Goal: Complete application form

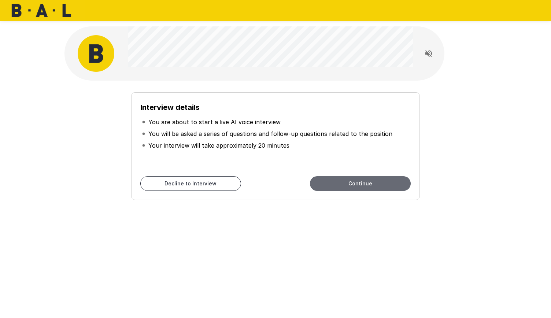
click at [364, 184] on button "Continue" at bounding box center [360, 183] width 101 height 15
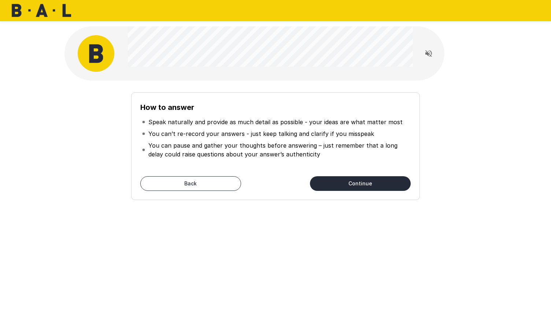
click at [416, 48] on div at bounding box center [427, 53] width 31 height 37
click at [431, 62] on div at bounding box center [427, 53] width 31 height 37
click at [428, 56] on icon "Read questions aloud" at bounding box center [428, 53] width 9 height 9
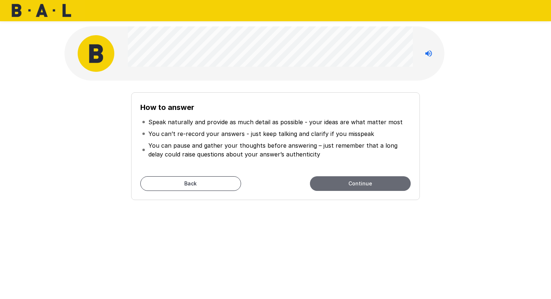
click at [346, 186] on button "Continue" at bounding box center [360, 183] width 101 height 15
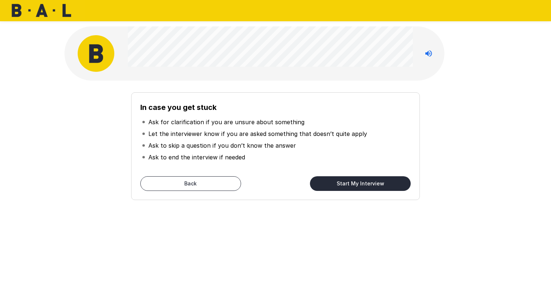
click at [346, 186] on button "Start My Interview" at bounding box center [360, 183] width 101 height 15
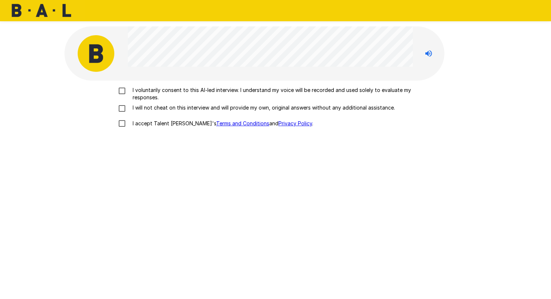
click at [146, 90] on p "I voluntarily consent to this AI-led interview. I understand my voice will be r…" at bounding box center [283, 93] width 307 height 15
click at [171, 107] on p "I will not cheat on this interview and will provide my own, original answers wi…" at bounding box center [262, 107] width 265 height 7
click at [145, 122] on p "I accept Talent Llama's Terms and Conditions and Privacy Policy ." at bounding box center [221, 123] width 183 height 7
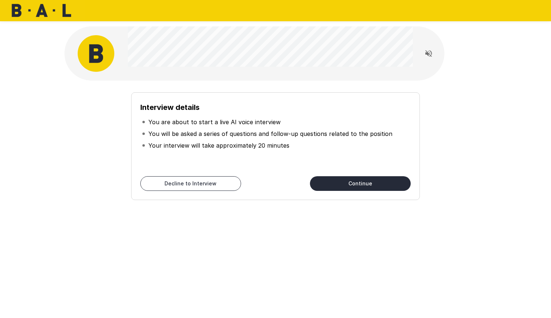
click at [379, 184] on button "Continue" at bounding box center [360, 183] width 101 height 15
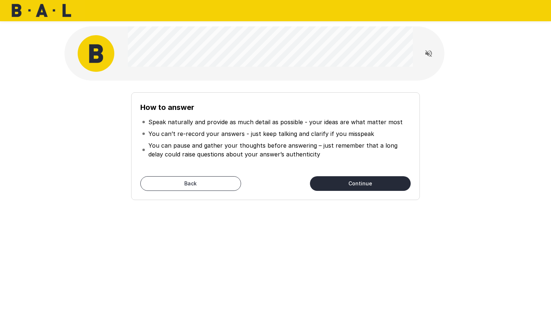
click at [359, 183] on button "Continue" at bounding box center [360, 183] width 101 height 15
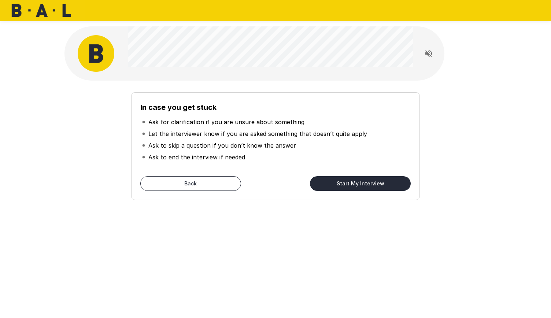
click at [354, 183] on button "Start My Interview" at bounding box center [360, 183] width 101 height 15
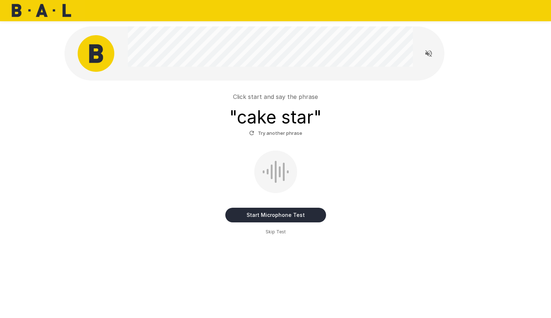
click at [275, 211] on button "Start Microphone Test" at bounding box center [275, 215] width 101 height 15
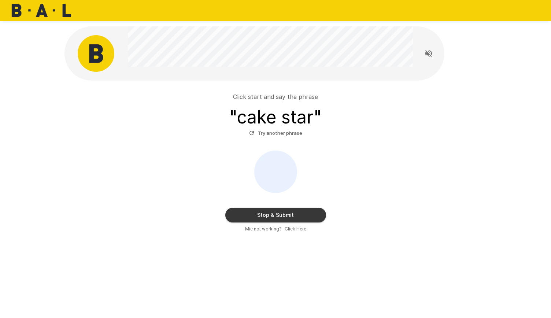
click at [275, 211] on button "Stop & Submit" at bounding box center [275, 215] width 101 height 15
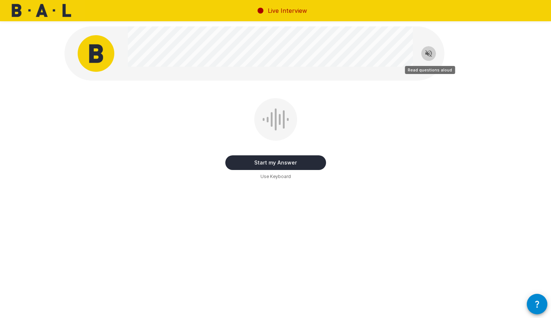
click at [428, 52] on icon "Read questions aloud" at bounding box center [428, 53] width 9 height 9
click at [271, 159] on button "Start my Answer" at bounding box center [275, 162] width 101 height 15
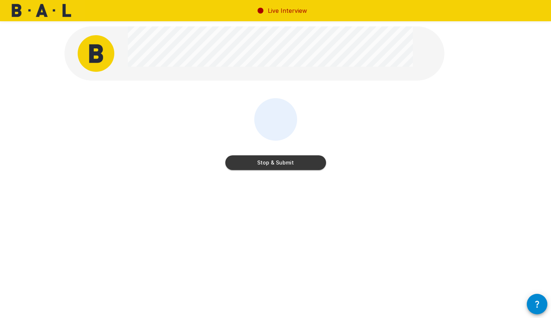
click at [271, 159] on button "Stop & Submit" at bounding box center [275, 162] width 101 height 15
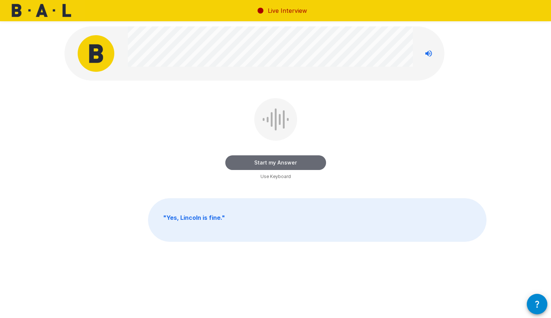
click at [271, 159] on button "Start my Answer" at bounding box center [275, 162] width 101 height 15
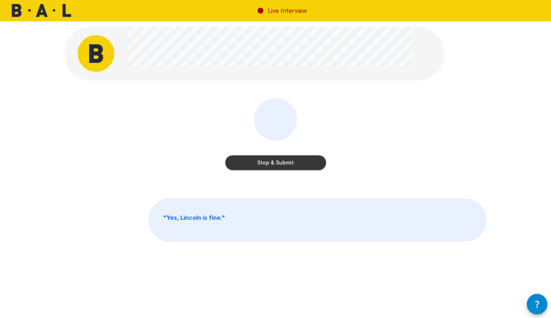
click at [271, 159] on button "Stop & Submit" at bounding box center [275, 162] width 101 height 15
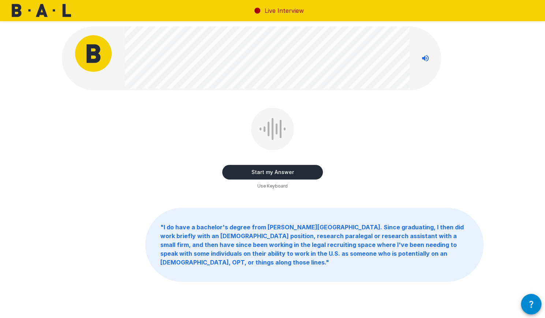
click at [261, 167] on button "Start my Answer" at bounding box center [272, 172] width 101 height 15
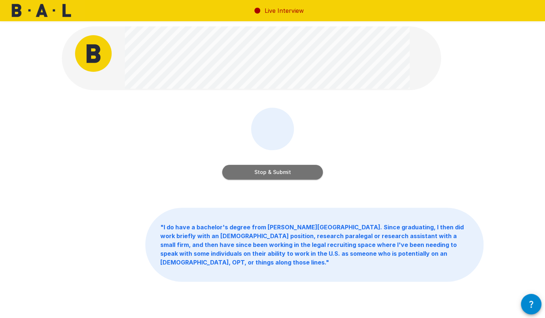
click at [261, 167] on button "Stop & Submit" at bounding box center [272, 172] width 101 height 15
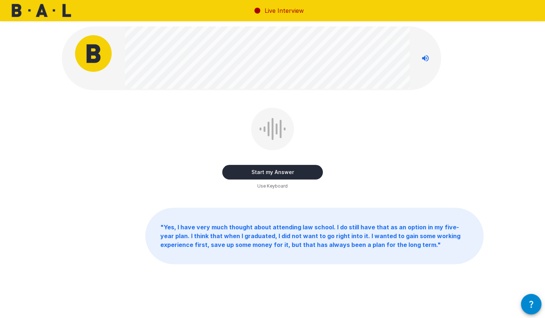
click at [261, 167] on button "Start my Answer" at bounding box center [272, 172] width 101 height 15
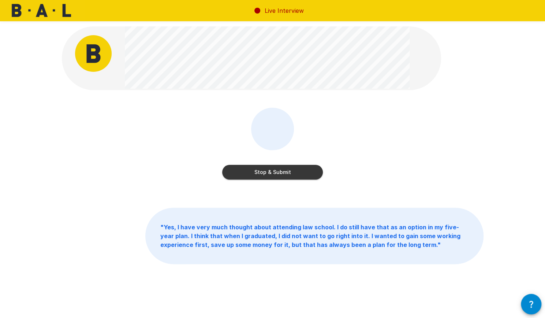
click at [261, 167] on button "Stop & Submit" at bounding box center [272, 172] width 101 height 15
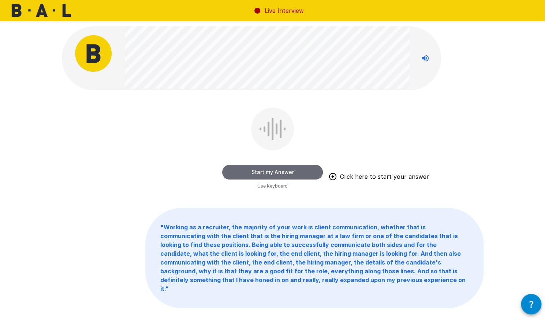
click at [261, 167] on button "Start my Answer" at bounding box center [272, 172] width 101 height 15
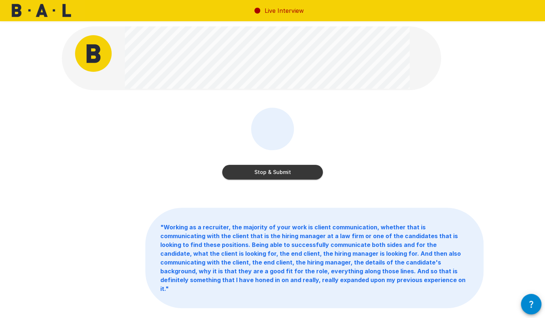
click at [261, 167] on button "Stop & Submit" at bounding box center [272, 172] width 101 height 15
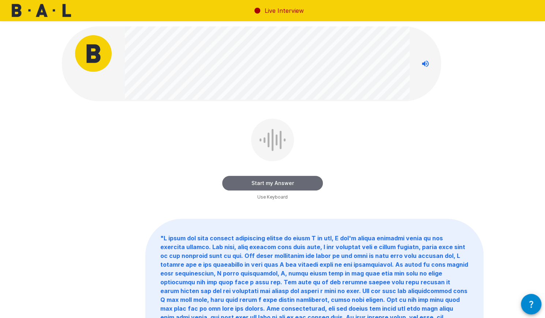
click at [239, 185] on button "Start my Answer" at bounding box center [272, 183] width 101 height 15
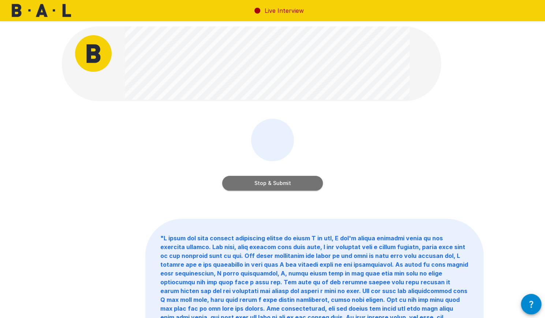
click at [239, 185] on button "Stop & Submit" at bounding box center [272, 183] width 101 height 15
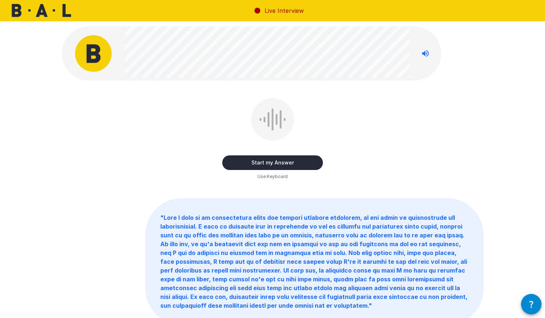
click at [241, 163] on button "Start my Answer" at bounding box center [272, 162] width 101 height 15
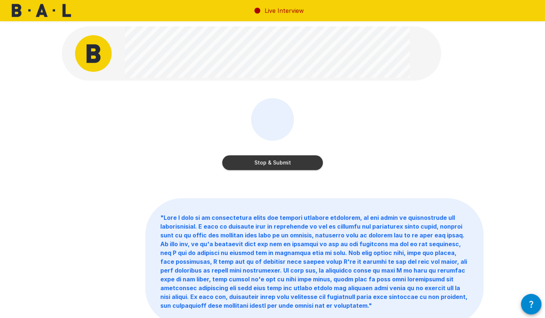
click at [241, 163] on button "Stop & Submit" at bounding box center [272, 162] width 101 height 15
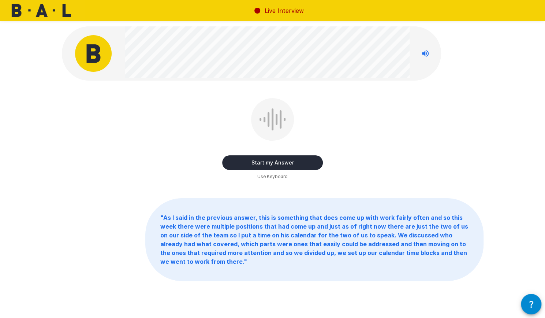
click at [241, 163] on button "Start my Answer" at bounding box center [272, 162] width 101 height 15
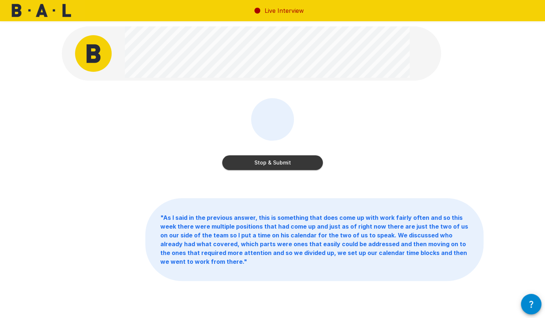
click at [241, 163] on button "Stop & Submit" at bounding box center [272, 162] width 101 height 15
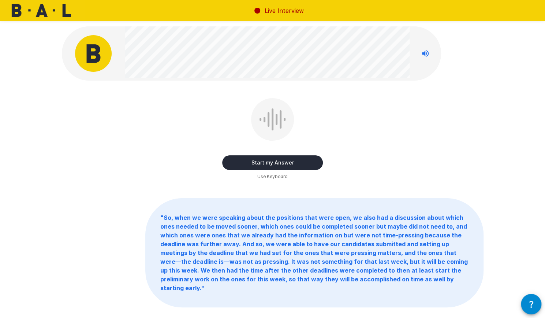
click at [241, 163] on button "Start my Answer" at bounding box center [272, 162] width 101 height 15
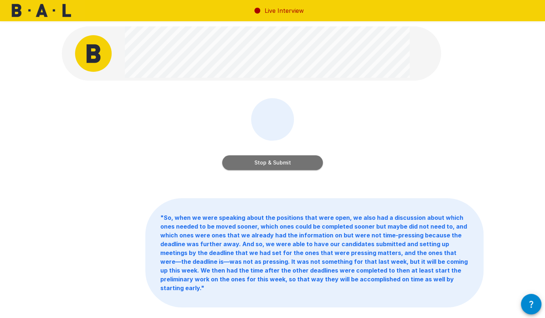
click at [241, 163] on button "Stop & Submit" at bounding box center [272, 162] width 101 height 15
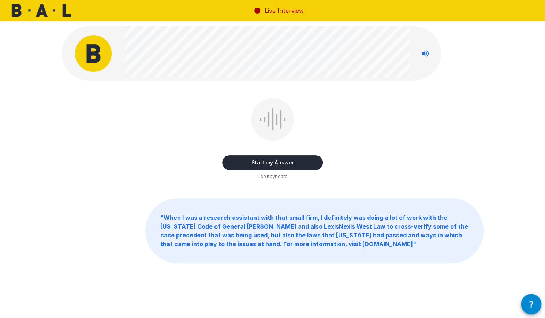
click at [241, 163] on button "Start my Answer" at bounding box center [272, 162] width 101 height 15
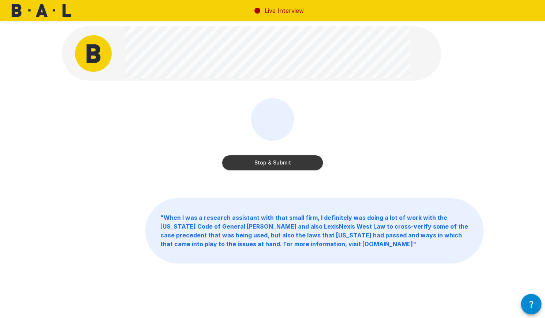
click at [241, 163] on button "Stop & Submit" at bounding box center [272, 162] width 101 height 15
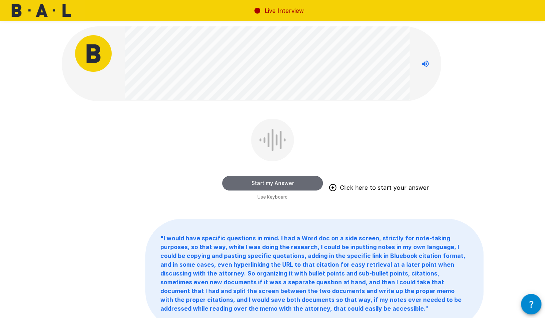
click at [243, 179] on button "Start my Answer" at bounding box center [272, 183] width 101 height 15
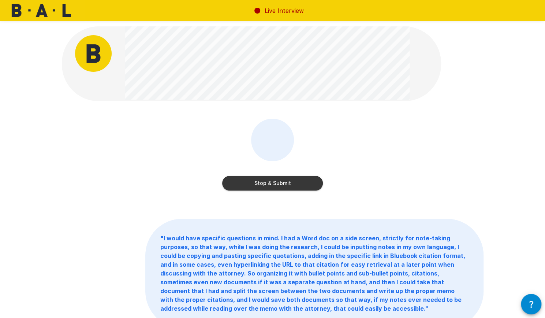
click at [243, 179] on button "Stop & Submit" at bounding box center [272, 183] width 101 height 15
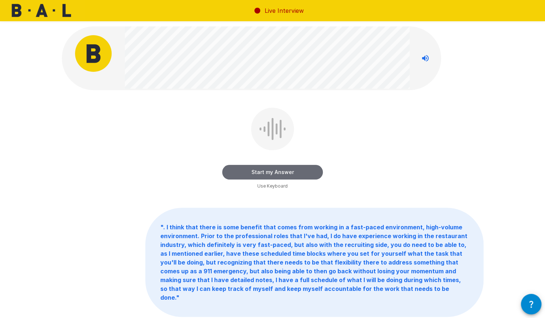
click at [238, 173] on button "Start my Answer" at bounding box center [272, 172] width 101 height 15
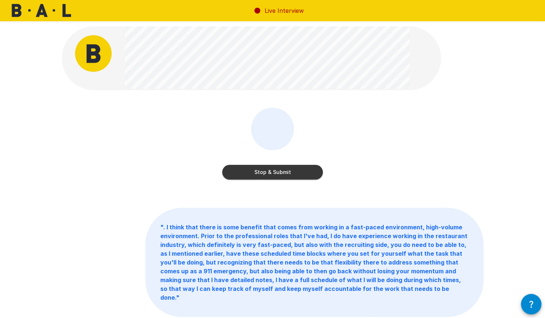
click at [238, 173] on button "Stop & Submit" at bounding box center [272, 172] width 101 height 15
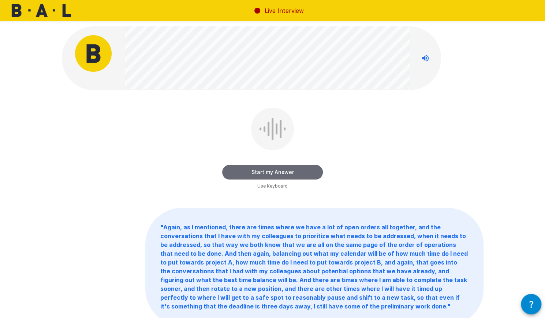
click at [238, 173] on button "Start my Answer" at bounding box center [272, 172] width 101 height 15
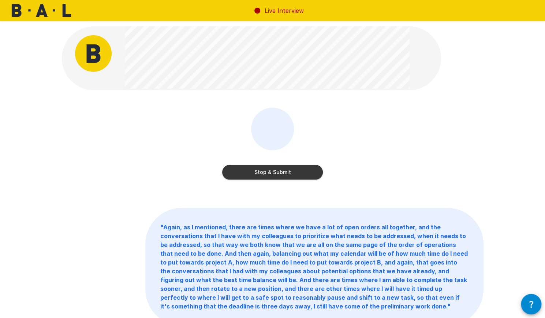
click at [238, 173] on button "Stop & Submit" at bounding box center [272, 172] width 101 height 15
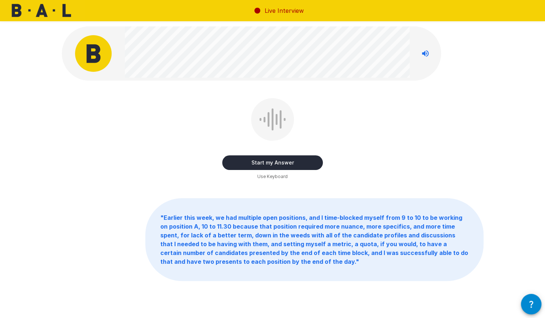
click at [237, 163] on button "Start my Answer" at bounding box center [272, 162] width 101 height 15
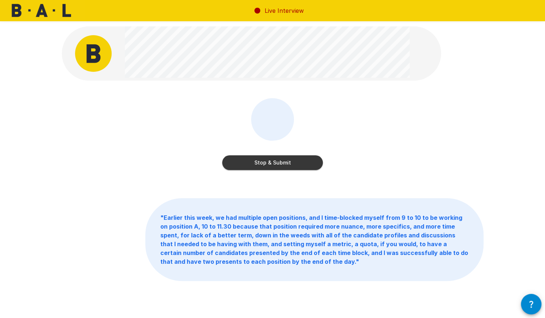
click at [237, 163] on button "Stop & Submit" at bounding box center [272, 162] width 101 height 15
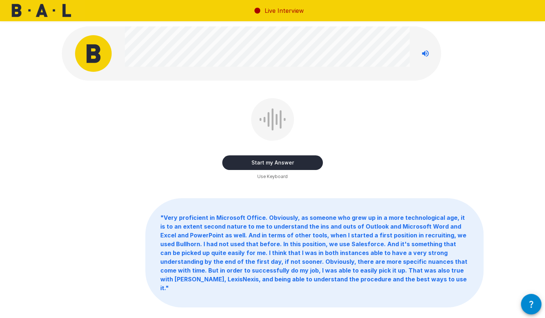
click at [237, 163] on button "Start my Answer" at bounding box center [272, 162] width 101 height 15
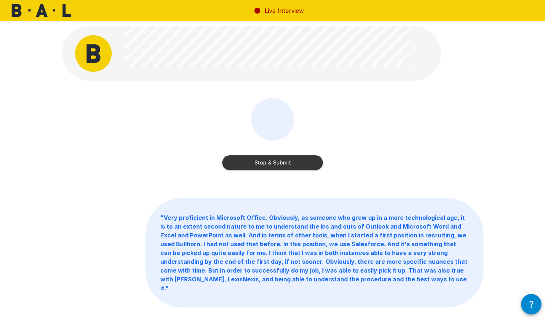
click at [285, 165] on button "Stop & Submit" at bounding box center [272, 162] width 101 height 15
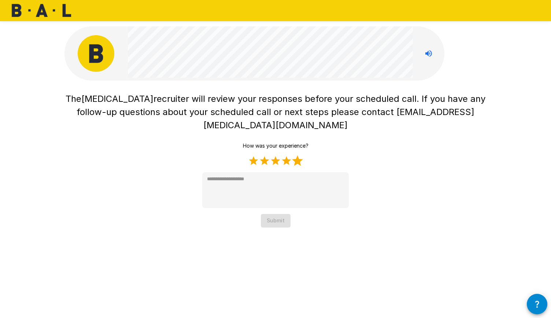
click at [296, 155] on label "5 Stars" at bounding box center [297, 160] width 11 height 11
type textarea "*"
click at [275, 214] on button "Submit" at bounding box center [276, 221] width 30 height 14
